Goal: Check status: Verify the current state of an ongoing process or item

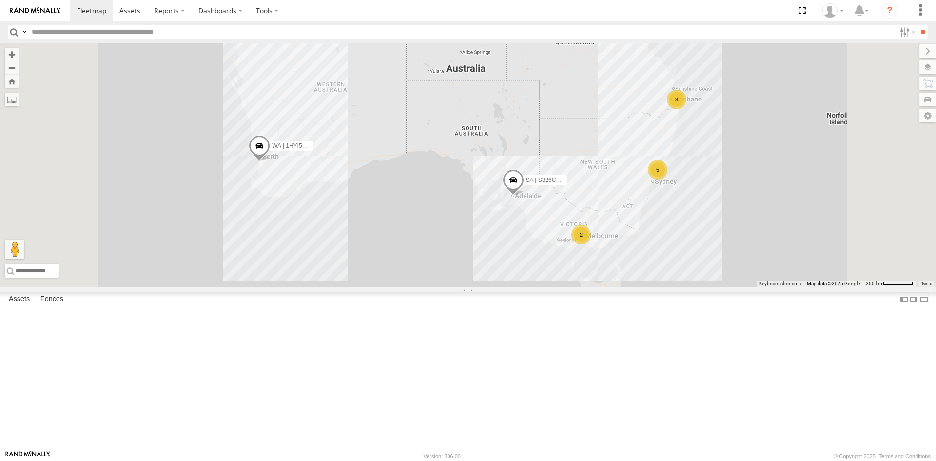
click at [0, 0] on div "QLD | 776FX6 | Naveen" at bounding box center [0, 0] width 0 height 0
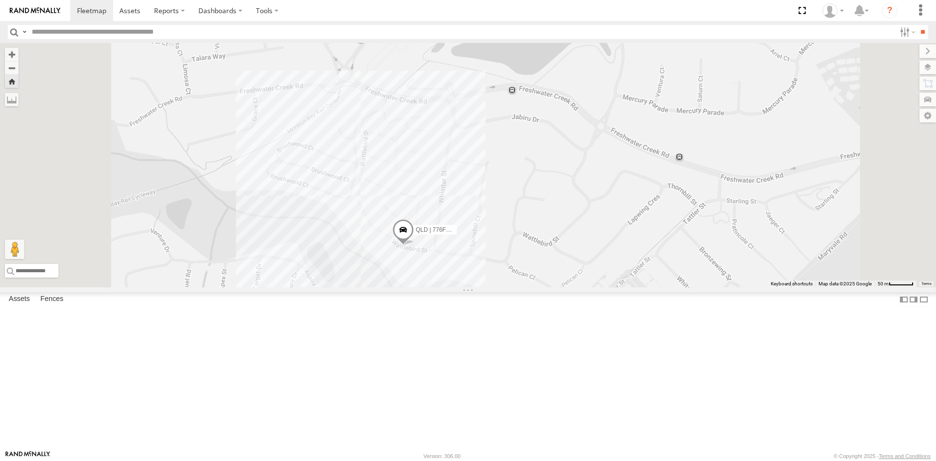
click at [478, 233] on span "QLD | 776FX6 | Naveen" at bounding box center [447, 229] width 62 height 7
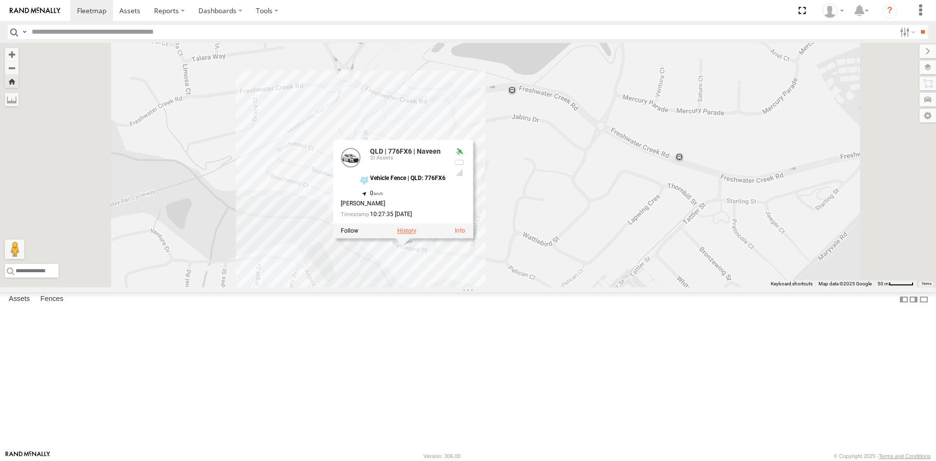
click at [417, 234] on label at bounding box center [407, 230] width 19 height 7
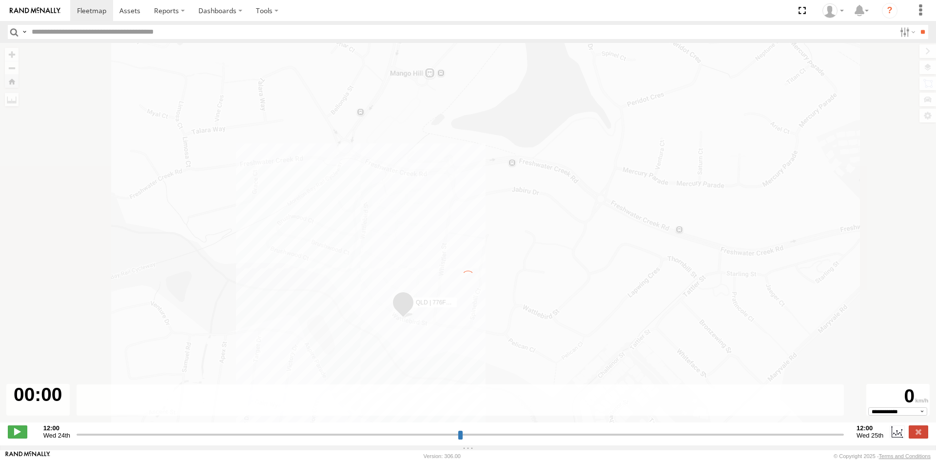
type input "**********"
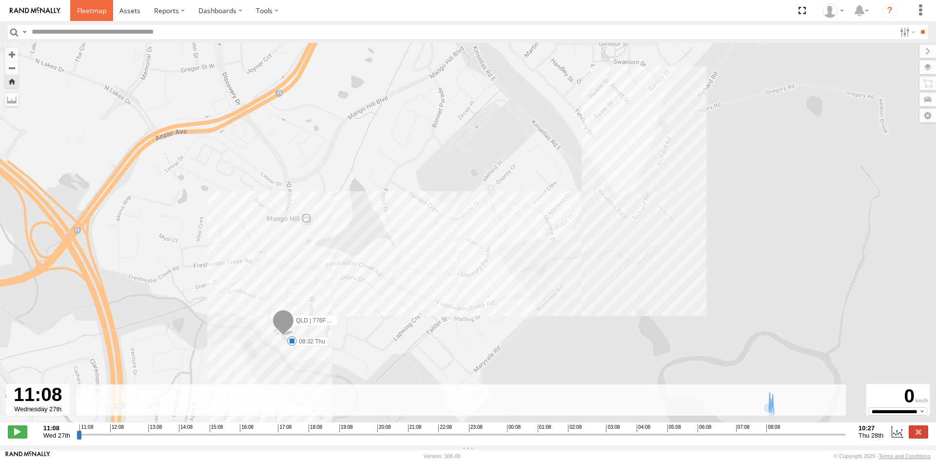
click at [93, 13] on span at bounding box center [91, 10] width 29 height 9
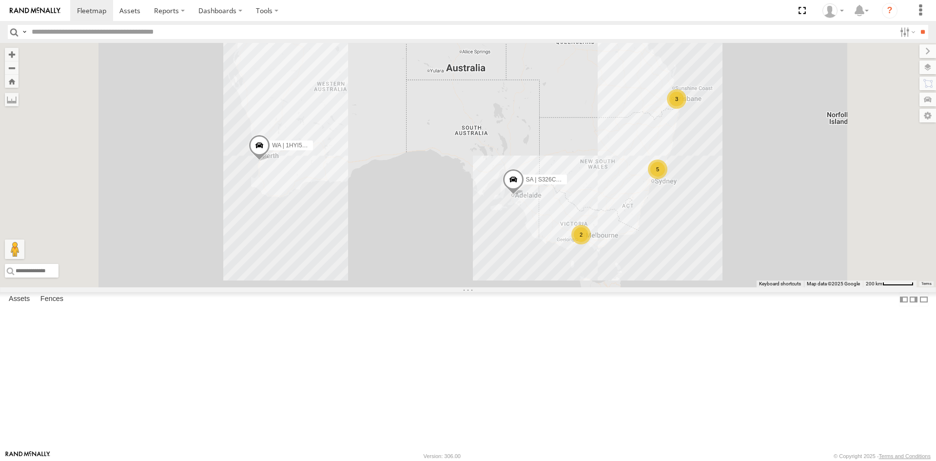
click at [0, 0] on link at bounding box center [0, 0] width 0 height 0
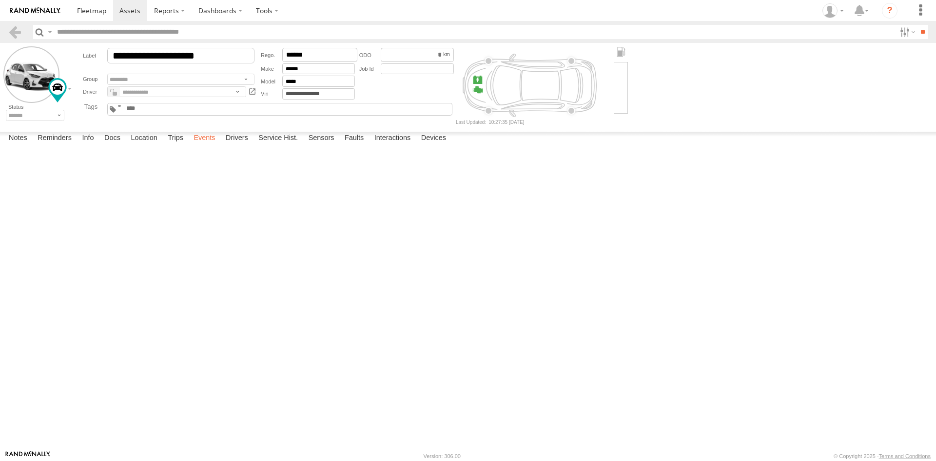
click at [207, 145] on label "Events" at bounding box center [204, 139] width 31 height 14
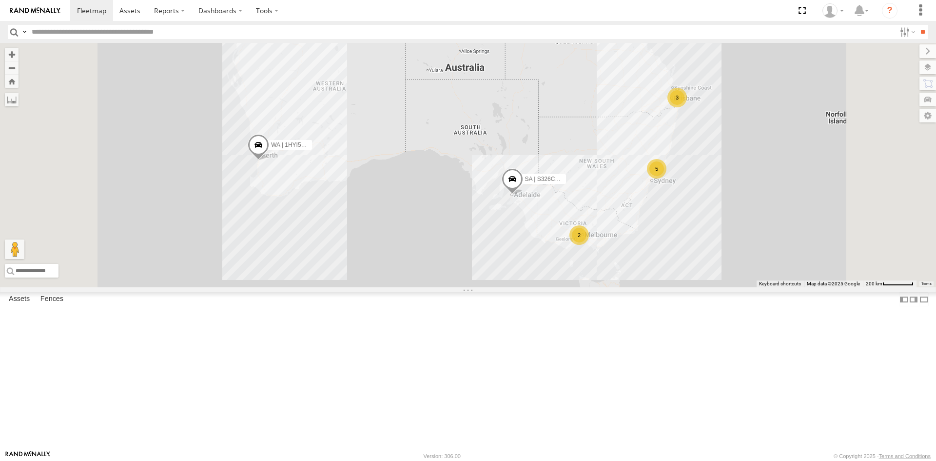
click at [0, 0] on div "QLD | 776FX6 | Naveen" at bounding box center [0, 0] width 0 height 0
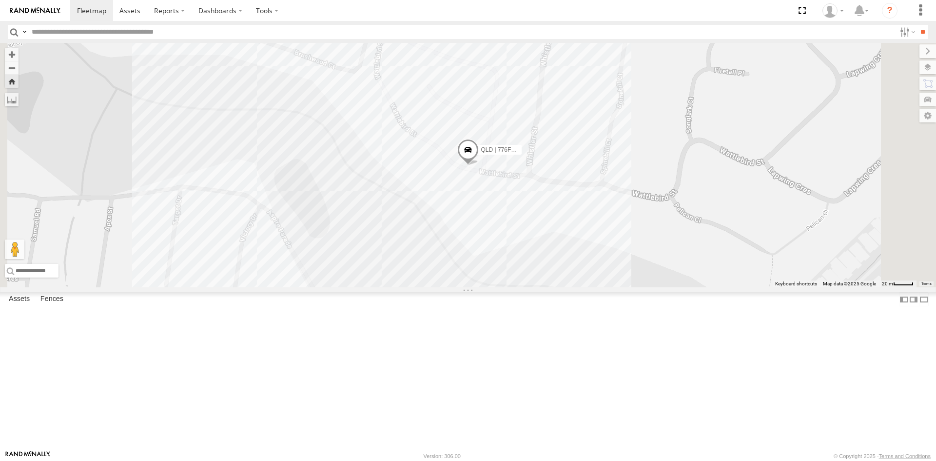
click at [479, 165] on span at bounding box center [468, 152] width 21 height 26
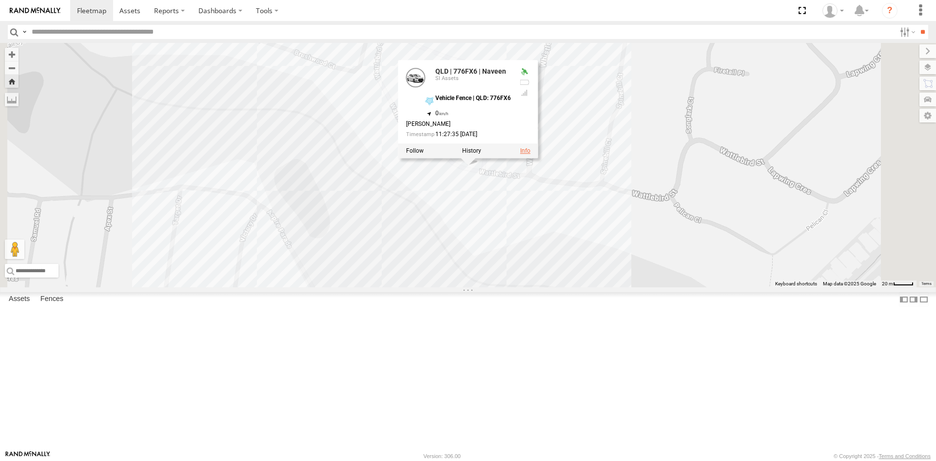
click at [531, 154] on link at bounding box center [525, 150] width 10 height 7
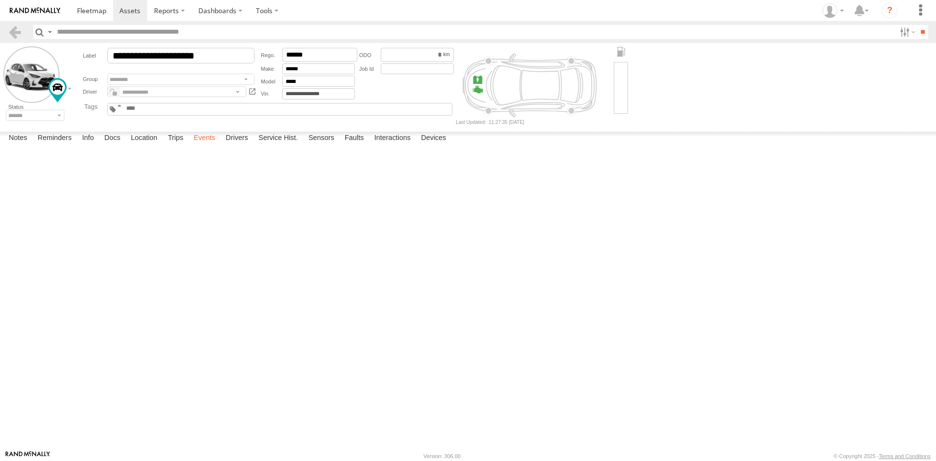
click at [213, 145] on label "Events" at bounding box center [204, 139] width 31 height 14
click at [0, 0] on div at bounding box center [0, 0] width 0 height 0
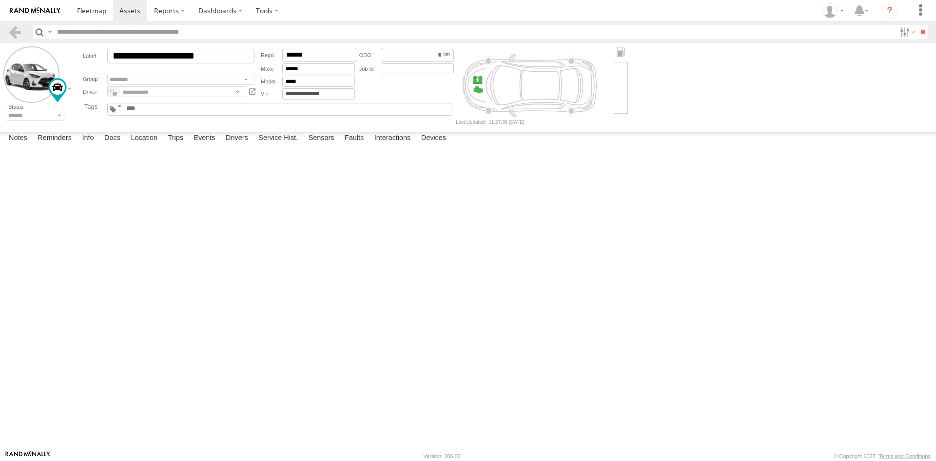
scroll to position [20881, 0]
click at [592, 149] on div "Notes Details Reminders Info Docs Location Trips Events Drivers Service Hist. S…" at bounding box center [468, 141] width 936 height 18
click at [0, 0] on div at bounding box center [0, 0] width 0 height 0
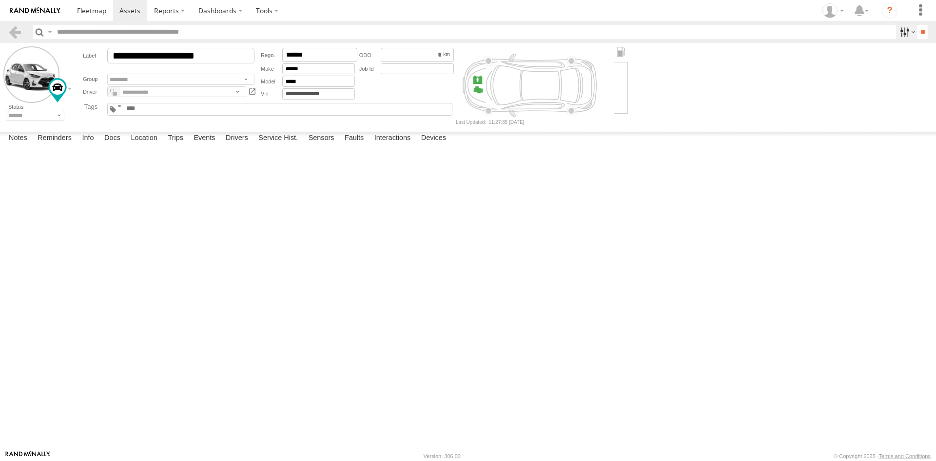
click at [901, 33] on label at bounding box center [906, 32] width 21 height 14
click at [0, 0] on div at bounding box center [0, 0] width 0 height 0
click at [0, 0] on div "E" at bounding box center [0, 0] width 0 height 0
click at [0, 0] on div "Vehicle Fence | Airport" at bounding box center [0, 0] width 0 height 0
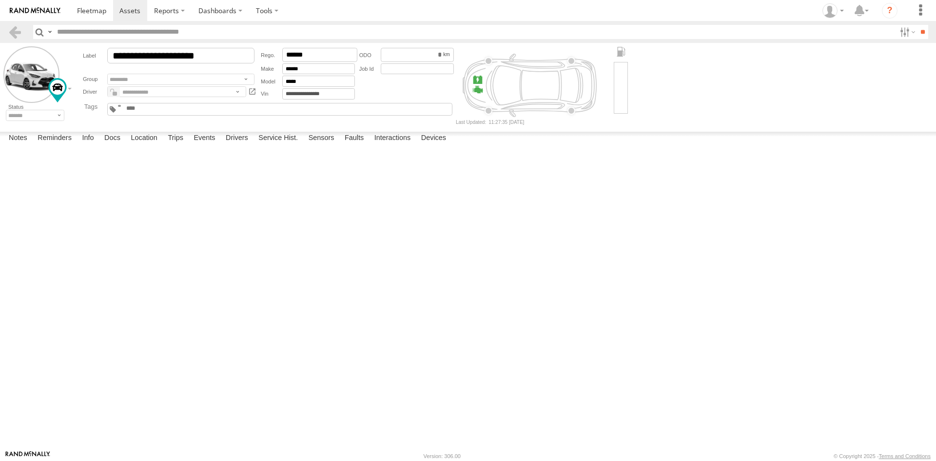
click at [0, 0] on label "×" at bounding box center [0, 0] width 0 height 0
click at [0, 0] on div at bounding box center [0, 0] width 0 height 0
